Goal: Navigation & Orientation: Find specific page/section

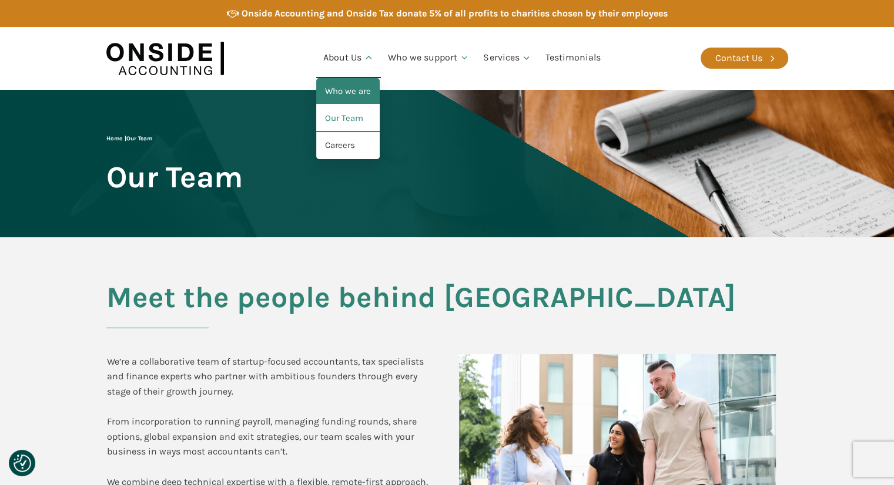
click at [357, 95] on link "Who we are" at bounding box center [347, 91] width 63 height 27
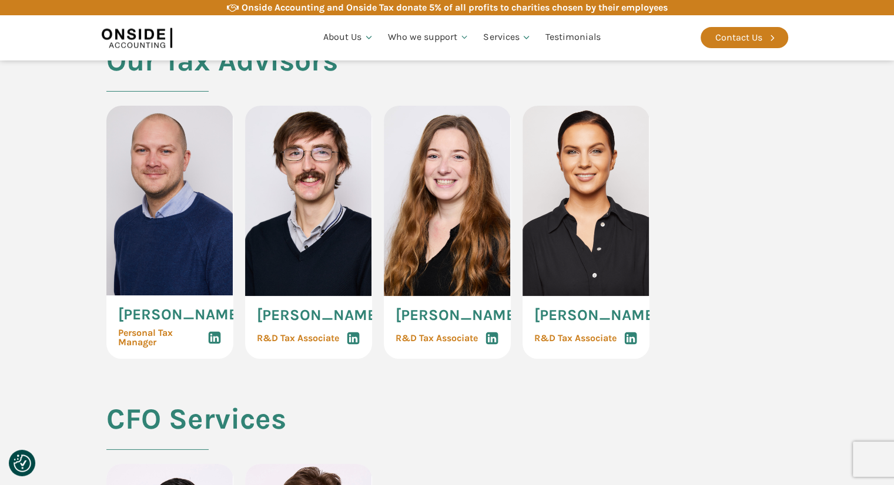
scroll to position [2704, 0]
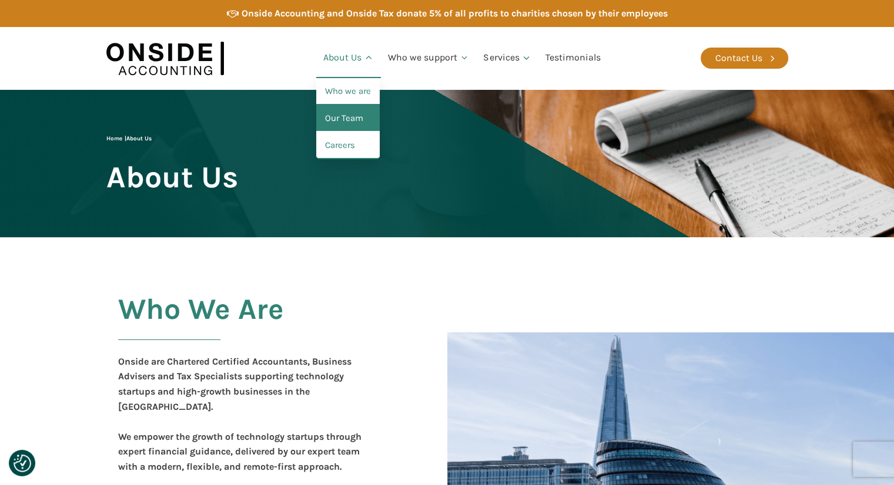
click at [334, 120] on link "Our Team" at bounding box center [347, 118] width 63 height 27
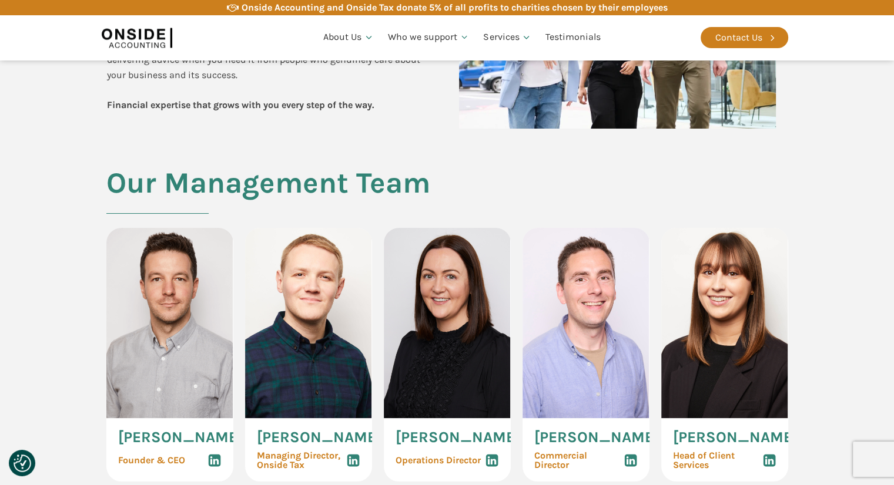
scroll to position [588, 0]
